Goal: Task Accomplishment & Management: Use online tool/utility

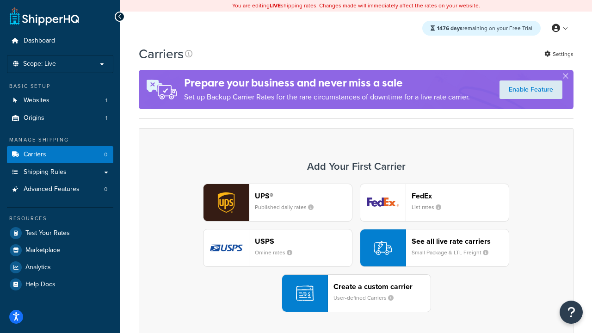
click at [356, 248] on div "UPS® Published daily rates FedEx List rates USPS Online rates See all live rate…" at bounding box center [355, 248] width 415 height 129
click at [460, 196] on header "FedEx" at bounding box center [460, 196] width 97 height 9
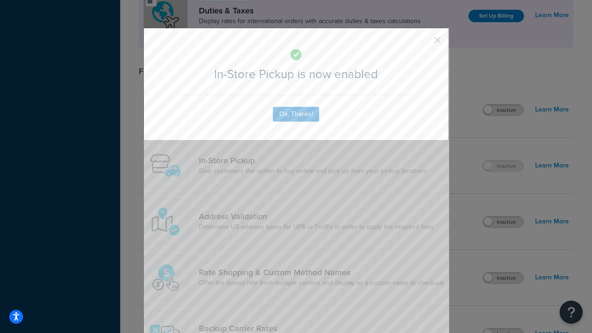
click at [424, 43] on button "button" at bounding box center [424, 43] width 2 height 2
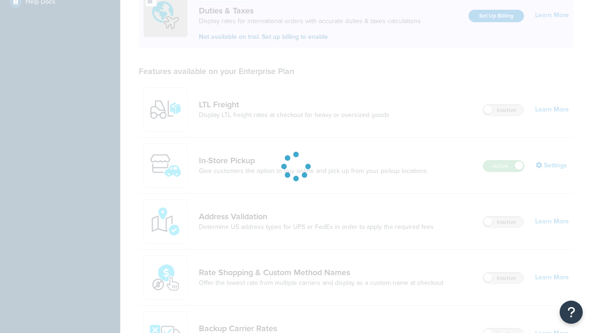
scroll to position [283, 0]
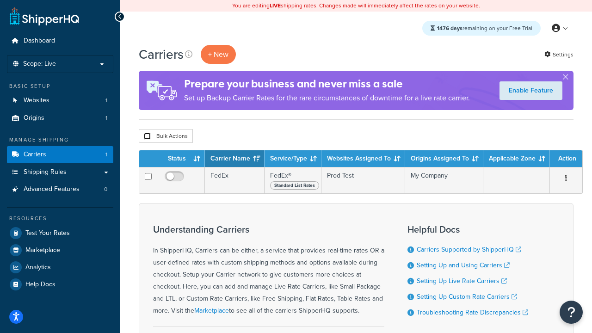
click at [147, 136] on input "checkbox" at bounding box center [147, 136] width 7 height 7
checkbox input "true"
click at [0, 0] on button "Delete" at bounding box center [0, 0] width 0 height 0
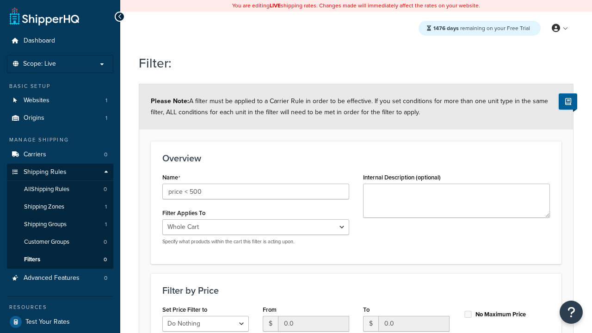
select select "range"
type input "price < 500"
type input "500"
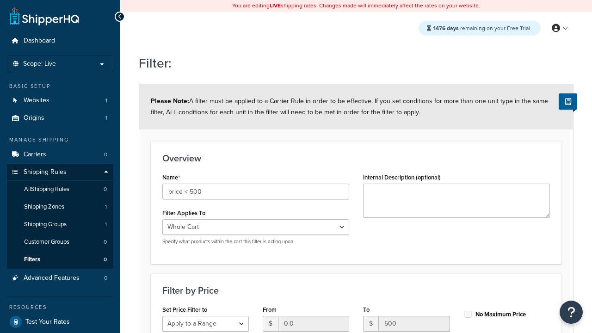
type input "500"
checkbox input "true"
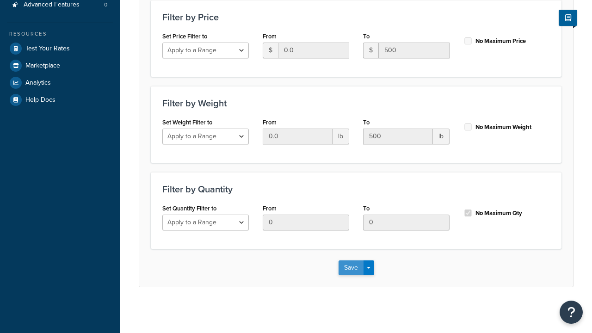
click at [351, 267] on button "Save" at bounding box center [351, 267] width 25 height 15
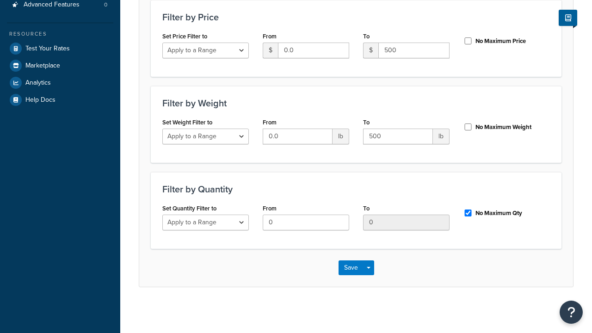
scroll to position [0, 0]
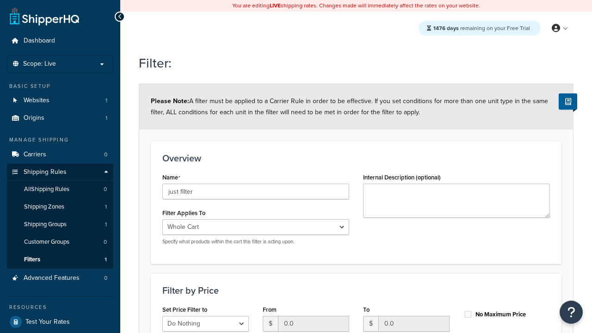
scroll to position [273, 0]
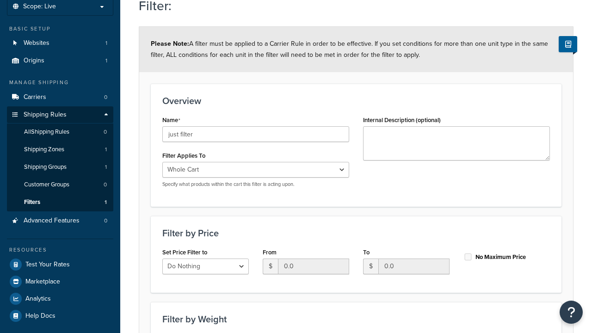
type input "just filter"
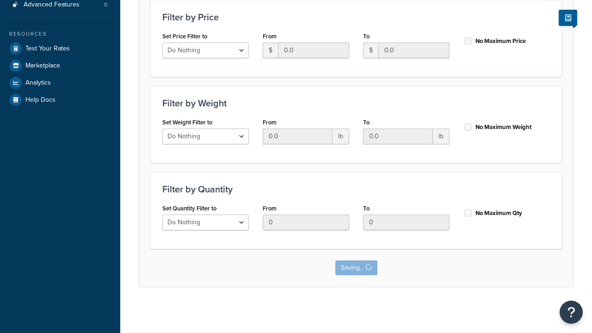
scroll to position [0, 0]
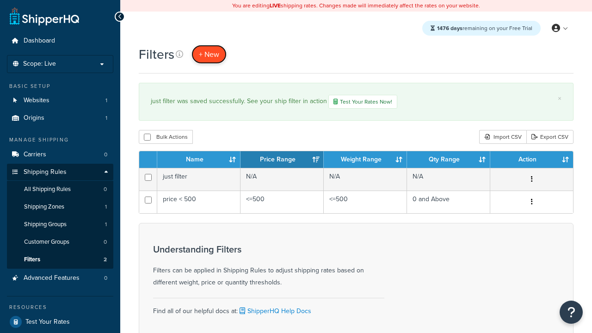
click at [208, 54] on span "+ New" at bounding box center [209, 54] width 20 height 11
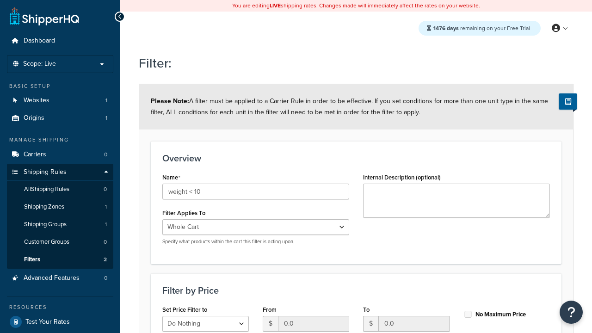
select select "range"
type input "weight < 10"
type input "10"
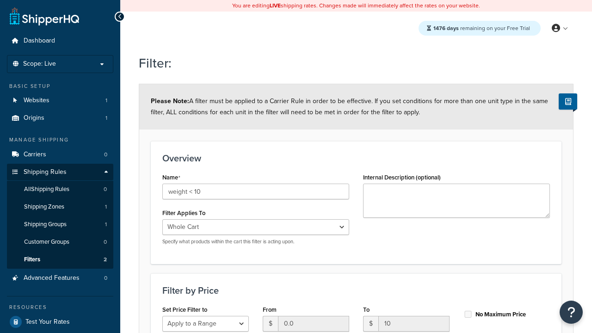
type input "10"
checkbox input "true"
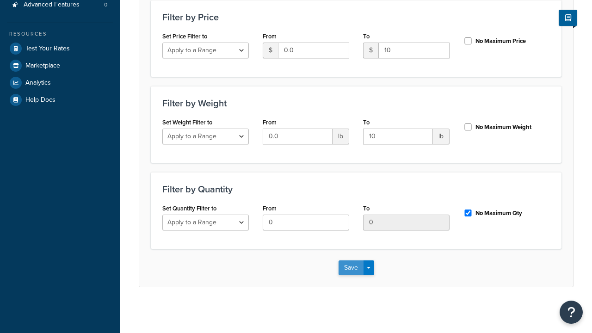
click at [351, 267] on button "Save" at bounding box center [351, 267] width 25 height 15
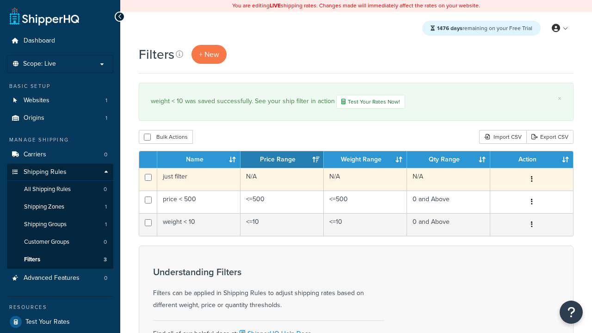
click at [531, 180] on icon "button" at bounding box center [532, 179] width 2 height 6
click at [0, 0] on link "Edit" at bounding box center [0, 0] width 0 height 0
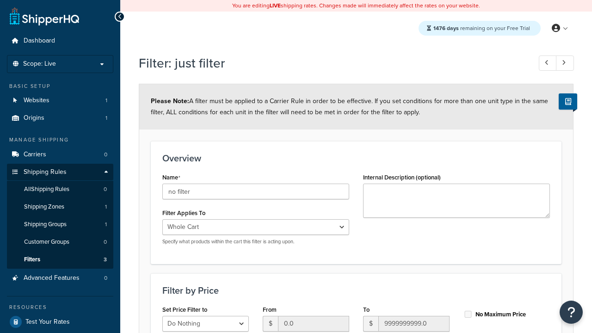
scroll to position [273, 0]
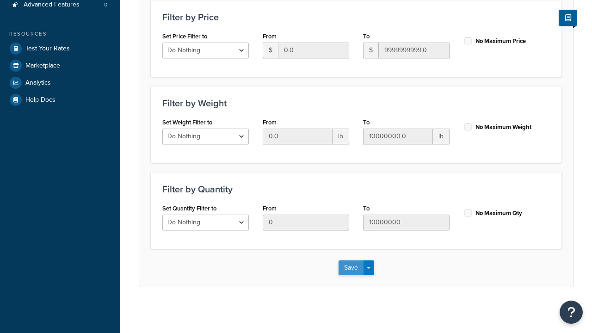
type input "no filter"
click at [351, 267] on button "Save" at bounding box center [351, 267] width 25 height 15
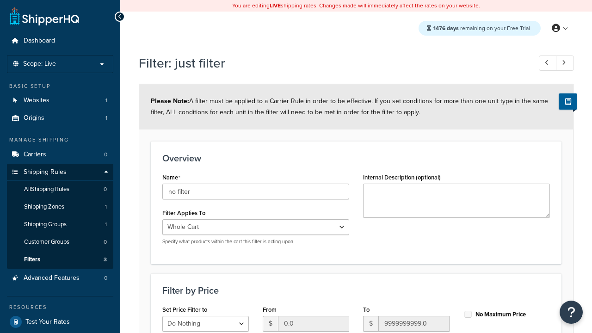
scroll to position [0, 0]
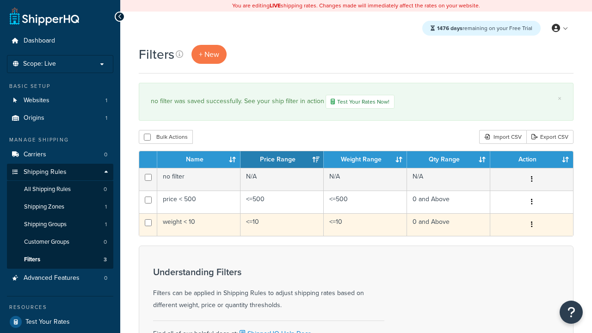
click at [531, 225] on icon "button" at bounding box center [532, 224] width 2 height 6
click at [0, 0] on link "Duplicate" at bounding box center [0, 0] width 0 height 0
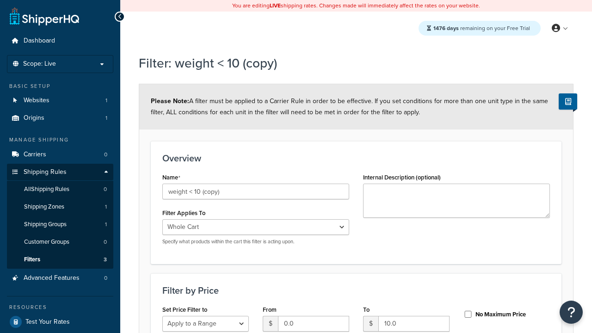
select select "range"
